Goal: Transaction & Acquisition: Purchase product/service

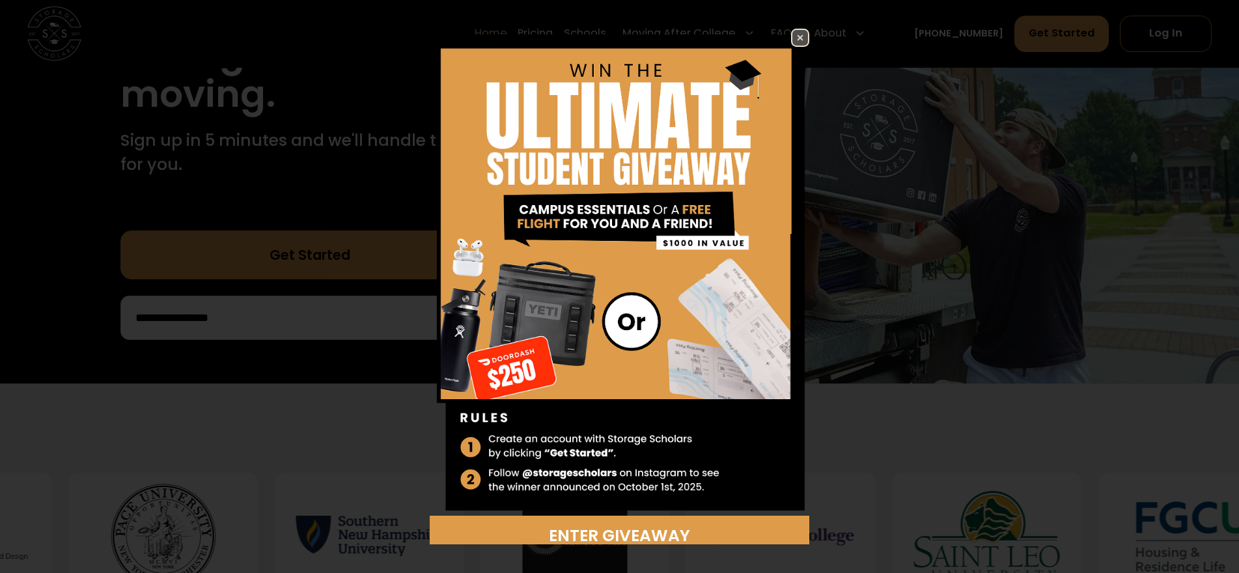
scroll to position [326, 0]
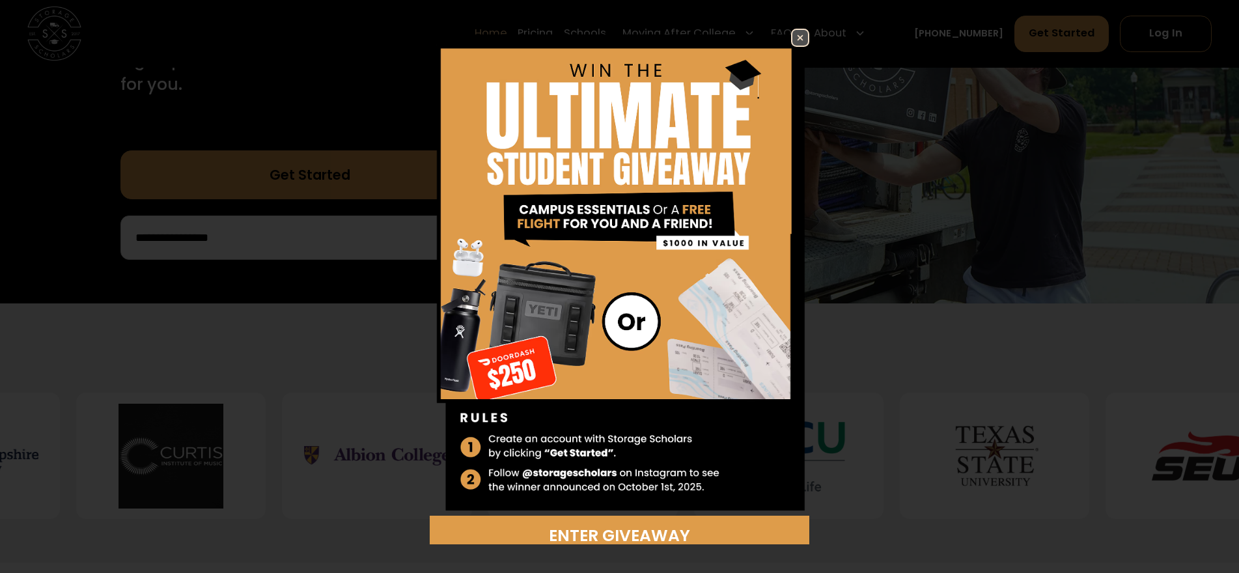
click at [792, 38] on img at bounding box center [800, 38] width 16 height 16
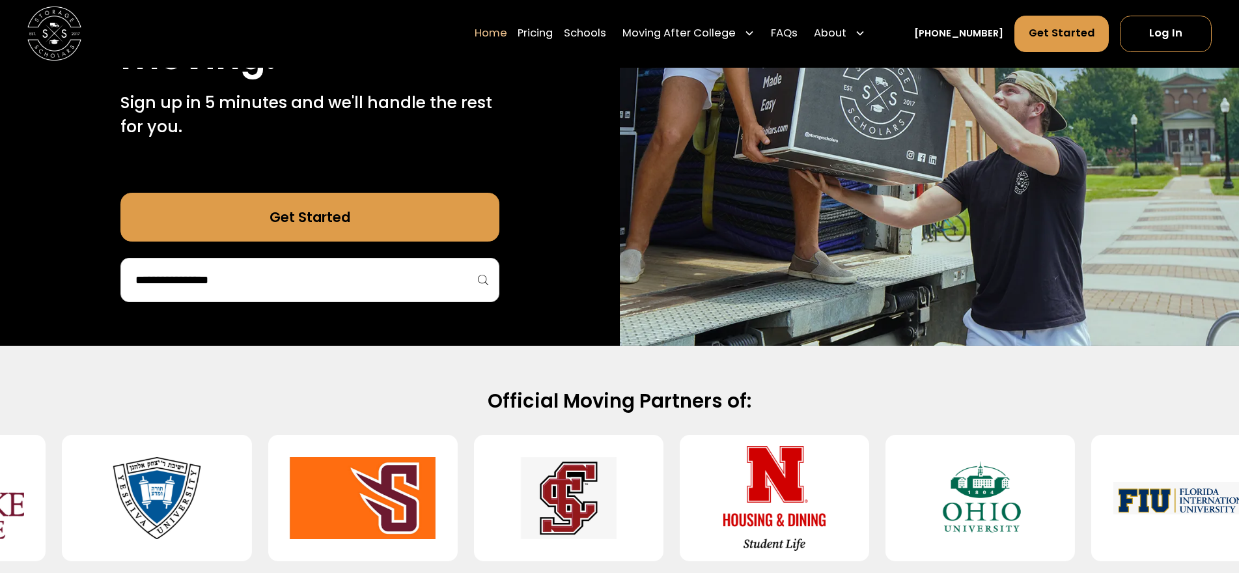
scroll to position [260, 0]
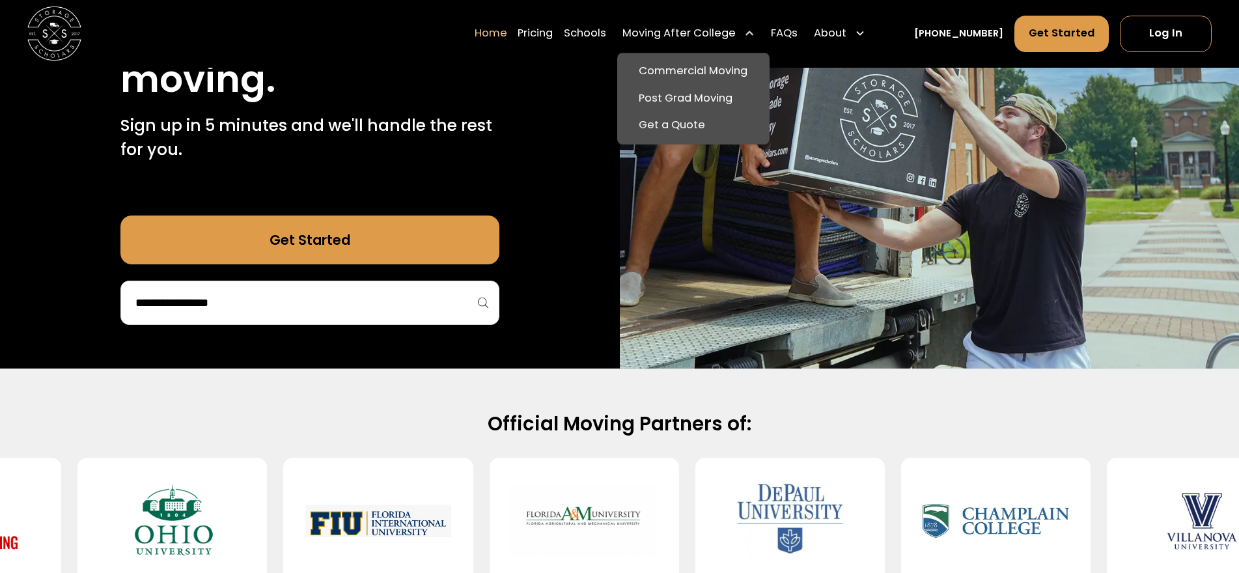
click at [755, 35] on icon at bounding box center [749, 34] width 11 height 11
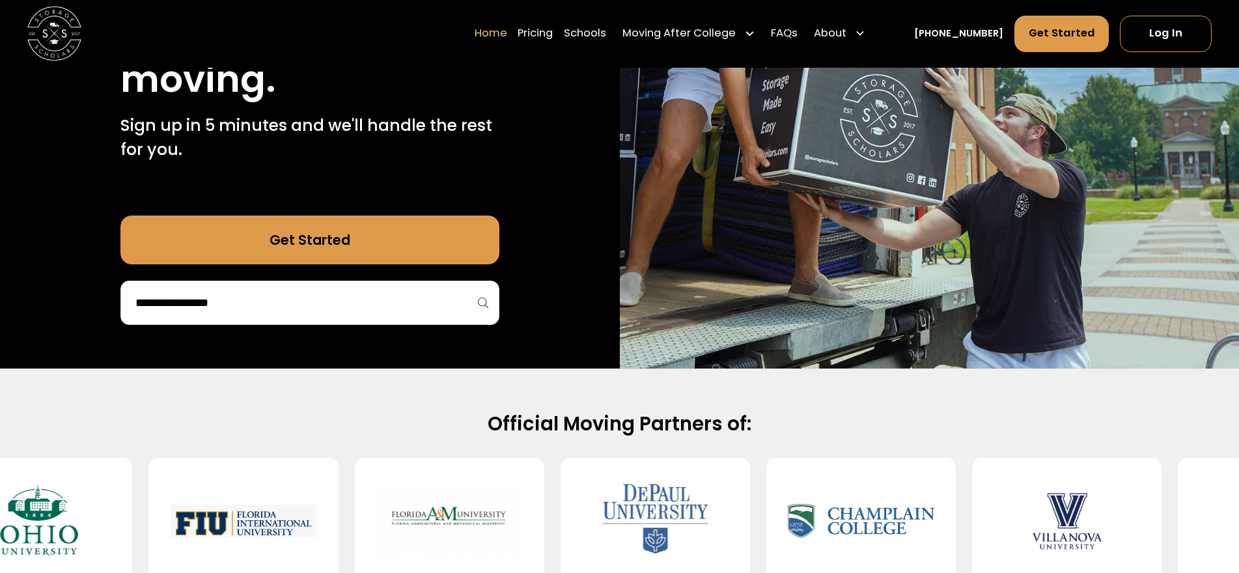
click at [753, 35] on icon at bounding box center [749, 34] width 7 height 5
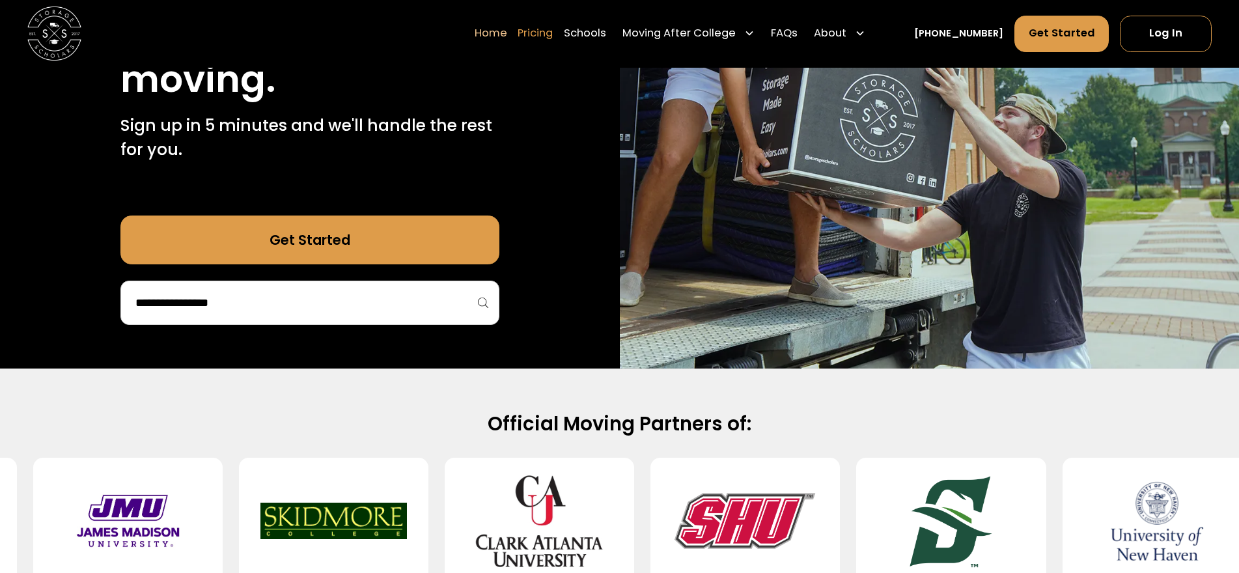
click at [553, 35] on link "Pricing" at bounding box center [535, 34] width 35 height 38
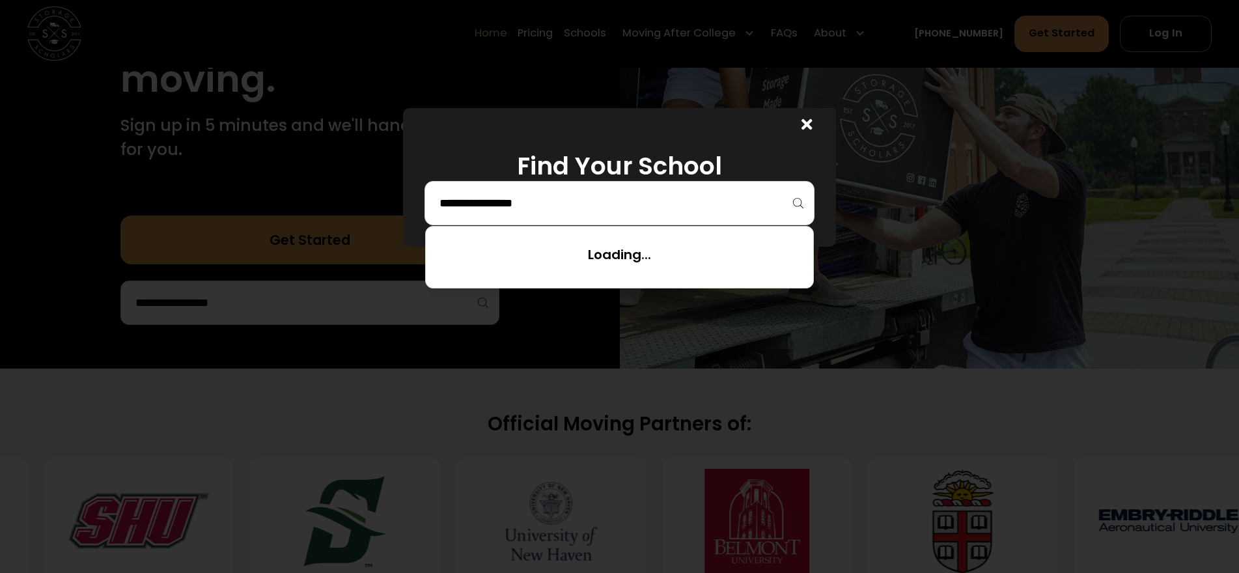
click at [726, 203] on input "search" at bounding box center [619, 203] width 363 height 22
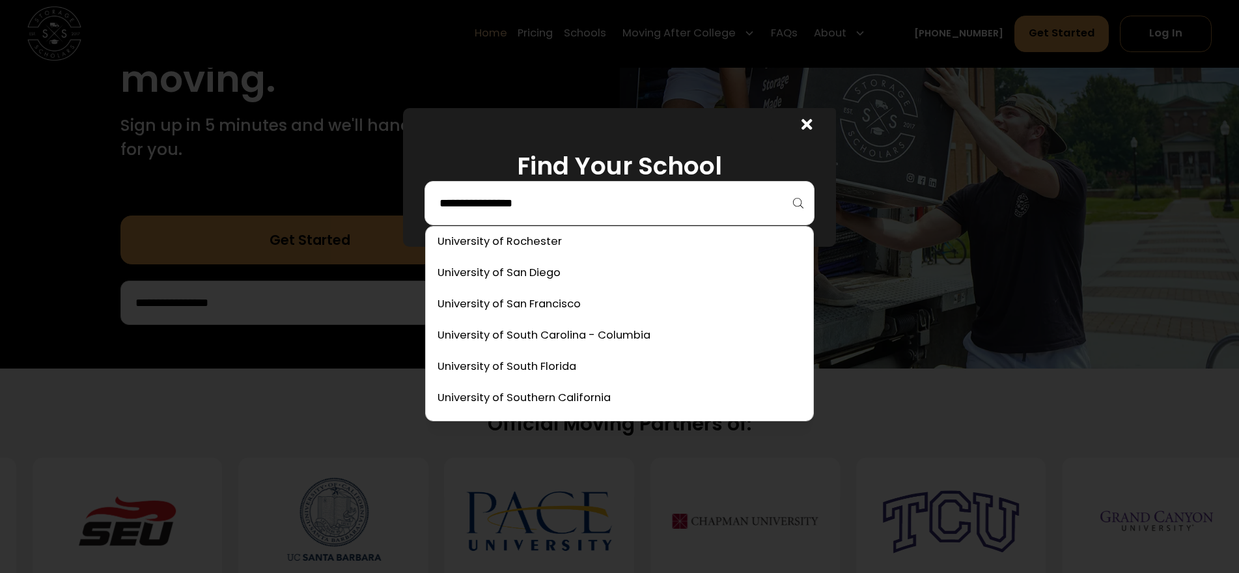
scroll to position [7196, 0]
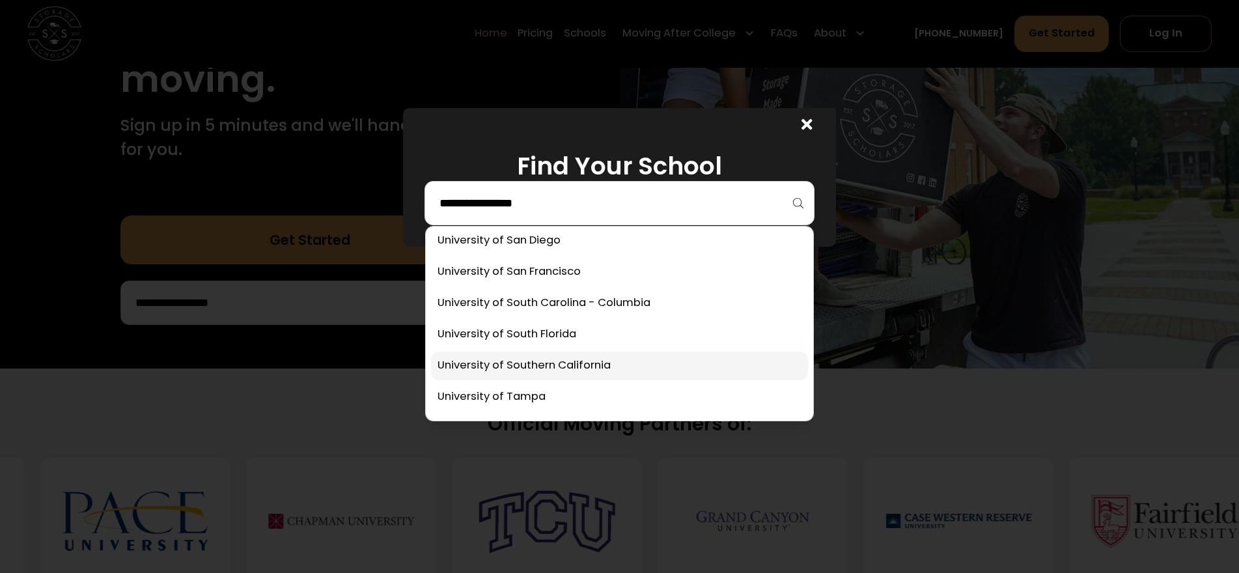
click at [618, 368] on link at bounding box center [619, 366] width 377 height 29
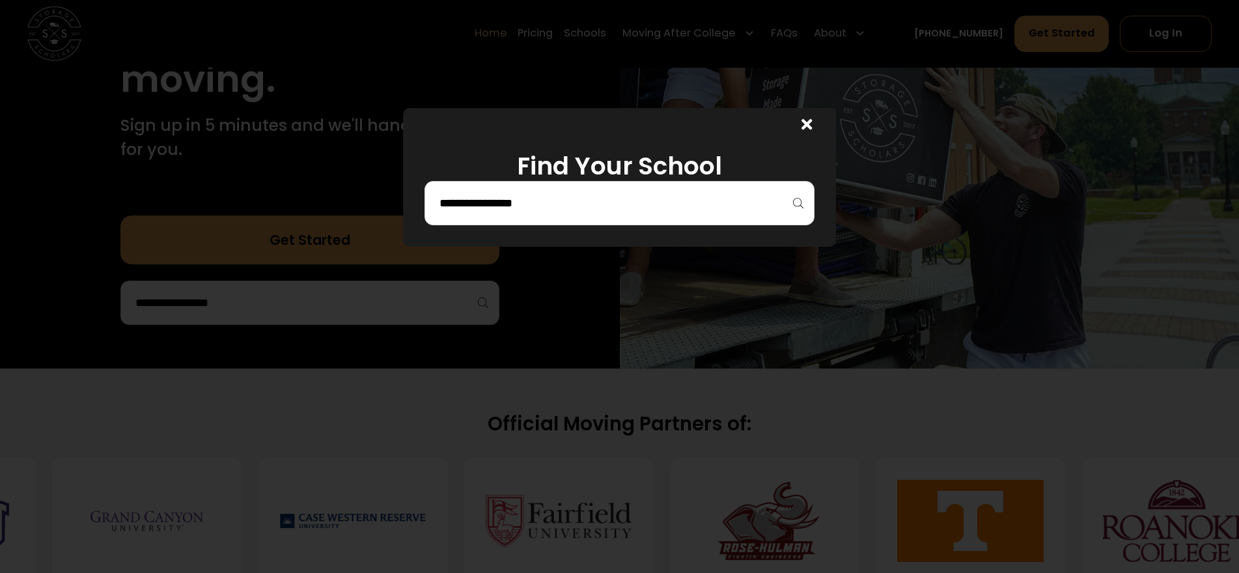
click at [805, 207] on div at bounding box center [620, 203] width 390 height 44
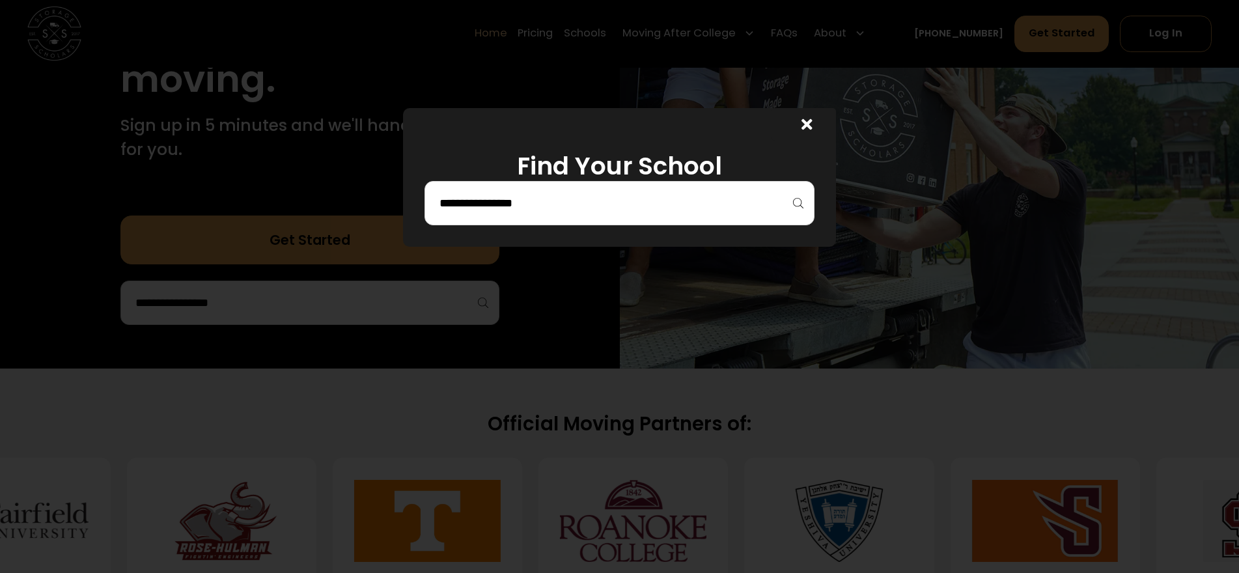
click at [798, 204] on input "search" at bounding box center [619, 203] width 363 height 22
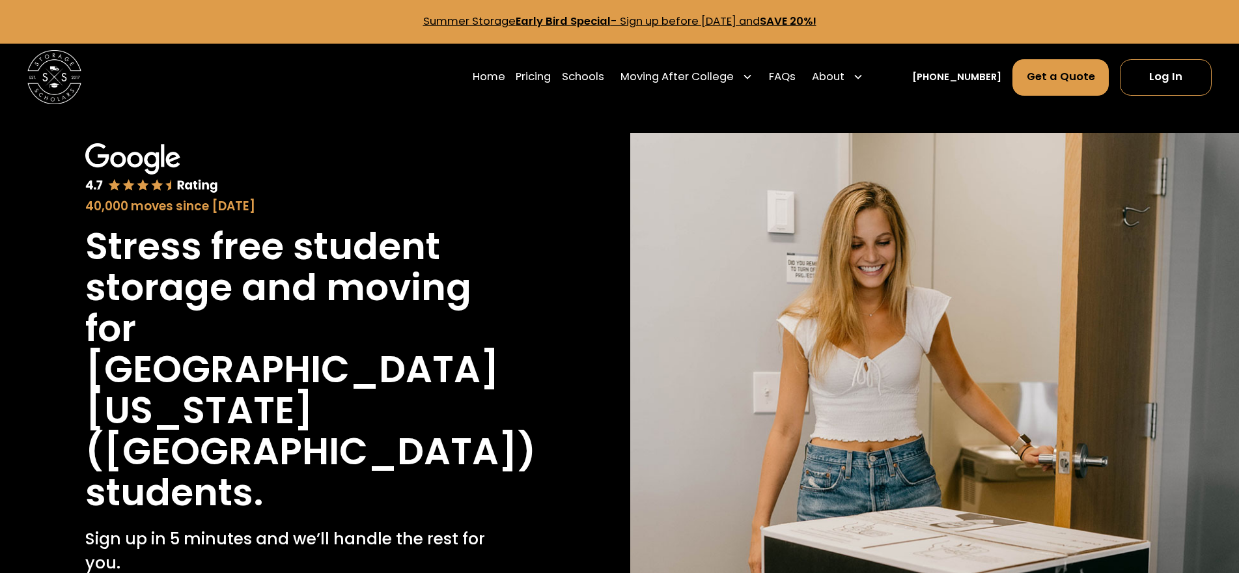
click at [556, 370] on div "40,000 moves since 2017 Stress free student storage and moving for University o…" at bounding box center [305, 424] width 548 height 583
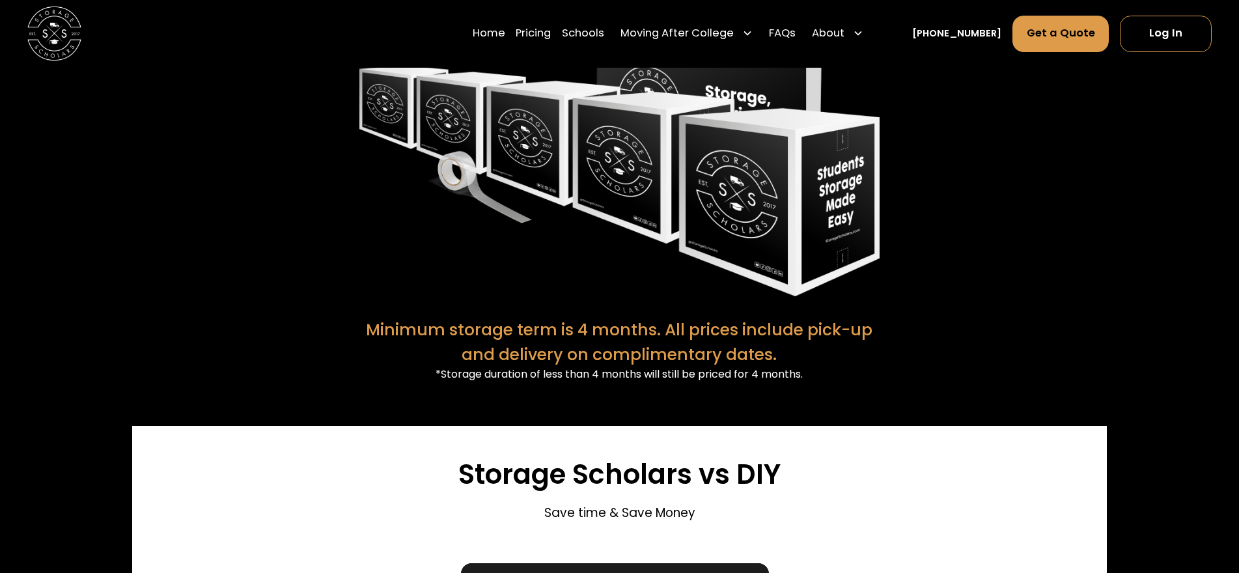
scroll to position [2776, 0]
